Goal: Task Accomplishment & Management: Manage account settings

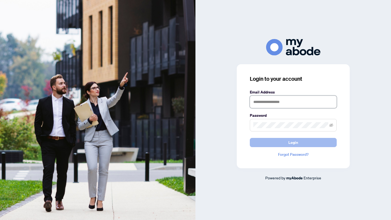
type input "**********"
click at [288, 142] on button "Login" at bounding box center [293, 142] width 87 height 9
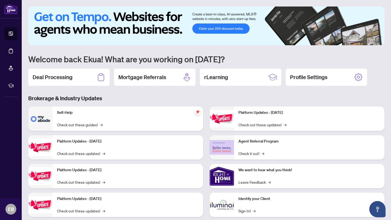
scroll to position [12, 0]
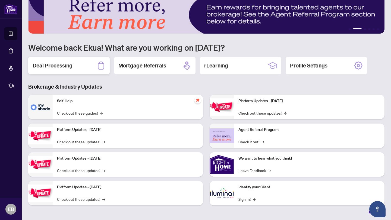
click at [61, 66] on h2 "Deal Processing" at bounding box center [53, 66] width 40 height 8
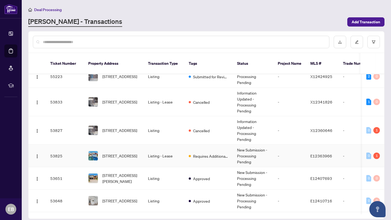
scroll to position [10, 0]
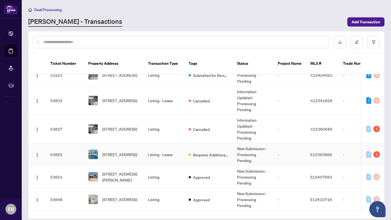
click at [157, 154] on td "Listing - Lease" at bounding box center [164, 155] width 41 height 23
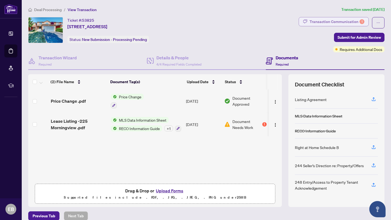
click at [350, 23] on div "Transaction Communication 1" at bounding box center [336, 21] width 55 height 9
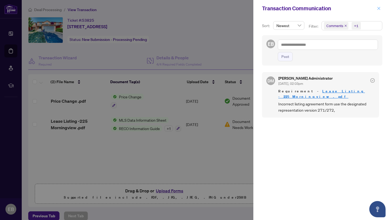
click at [378, 8] on icon "close" at bounding box center [379, 9] width 4 height 4
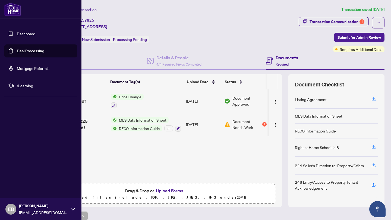
click at [26, 34] on link "Dashboard" at bounding box center [26, 33] width 18 height 5
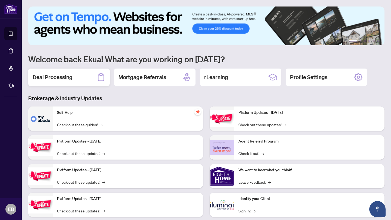
click at [58, 77] on h2 "Deal Processing" at bounding box center [53, 78] width 40 height 8
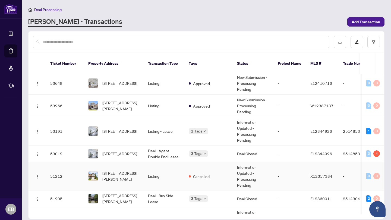
scroll to position [127, 0]
click at [159, 151] on td "Deal - Agent Double End Lease" at bounding box center [164, 154] width 41 height 17
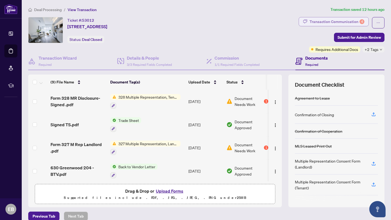
click at [353, 21] on div "Transaction Communication 4" at bounding box center [336, 21] width 55 height 9
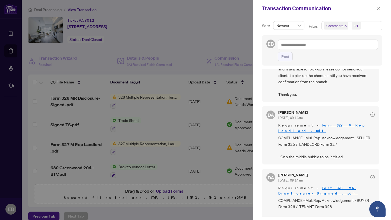
scroll to position [55, 0]
click at [171, 36] on div at bounding box center [195, 110] width 391 height 220
